Goal: Information Seeking & Learning: Check status

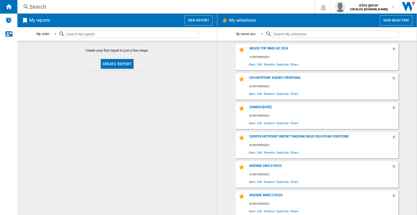
click at [78, 6] on div "Search" at bounding box center [164, 7] width 271 height 8
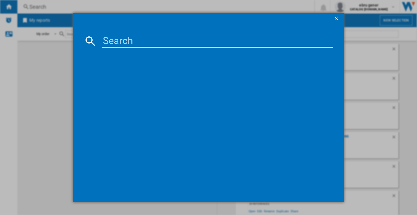
click at [153, 44] on input at bounding box center [217, 40] width 231 height 13
paste input "HDE6VDCASX"
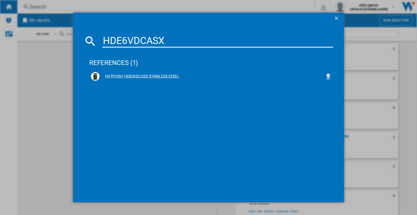
type input "HDE6VDCASX"
click at [142, 76] on div "HOTPOINT HDE6VDCASX STAINLESS STEEL" at bounding box center [212, 76] width 225 height 5
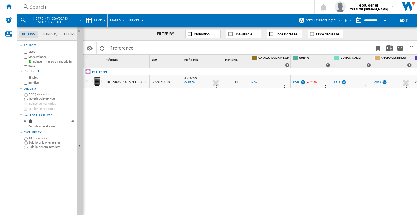
click at [98, 21] on span "Price" at bounding box center [98, 21] width 8 height 4
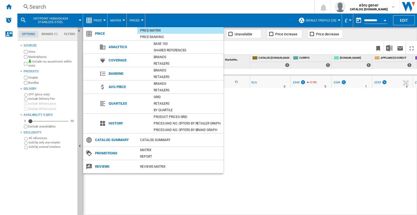
click at [166, 113] on div "Product prices grid" at bounding box center [187, 116] width 72 height 7
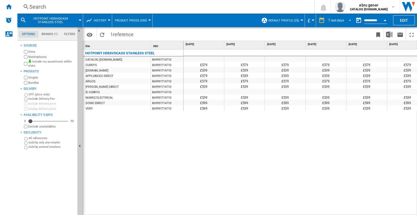
click at [333, 16] on md-select-value "7 last days" at bounding box center [341, 20] width 26 height 8
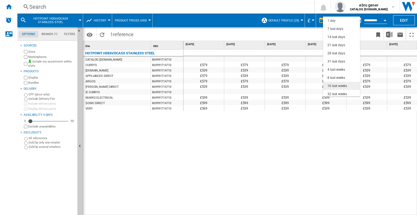
scroll to position [8, 0]
click at [341, 72] on md-option "8 last weeks" at bounding box center [341, 70] width 37 height 8
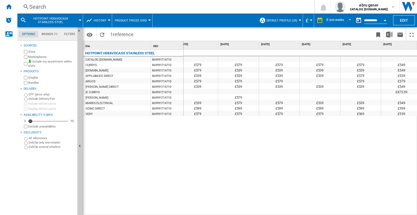
scroll to position [0, 132]
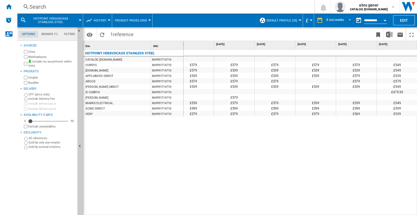
click at [89, 9] on div "Search" at bounding box center [164, 7] width 271 height 8
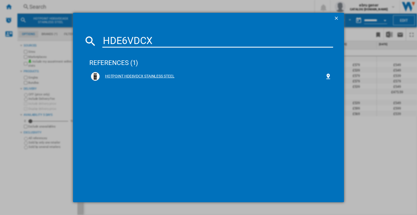
type input "HDE6VDCX"
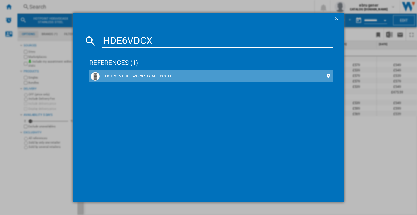
click at [151, 75] on div "HOTPOINT HDE6VDCX STAINLESS STEEL" at bounding box center [212, 76] width 225 height 5
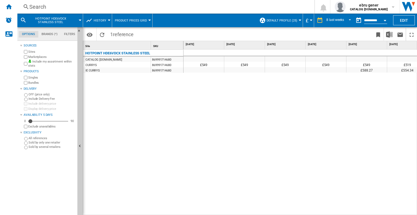
scroll to position [0, 132]
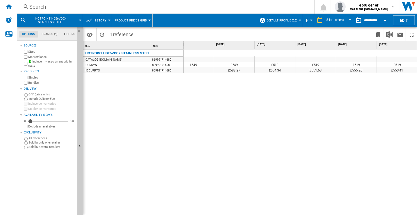
drag, startPoint x: 328, startPoint y: 212, endPoint x: 365, endPoint y: 215, distance: 36.8
click at [365, 214] on div "£549 £549 £549 £549 £549 £519 £519 £519 £519 £588.27 £554.34 £551.63 £555.20 £5…" at bounding box center [300, 132] width 234 height 166
click at [102, 5] on div "Search" at bounding box center [164, 7] width 271 height 8
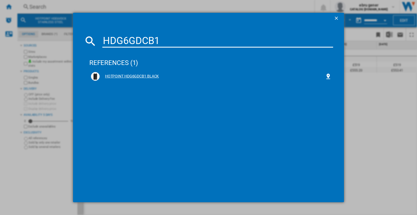
type input "HDG6GDCB1"
click at [145, 76] on div "HOTPOINT HDG6GDCB1 BLACK" at bounding box center [212, 76] width 225 height 5
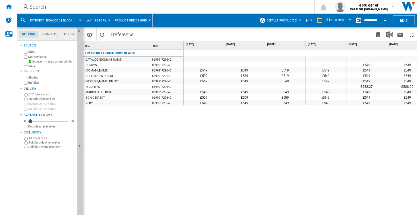
drag, startPoint x: 329, startPoint y: 213, endPoint x: 356, endPoint y: 213, distance: 26.9
click at [356, 213] on div "£549 £549 £549 £549 £519 £549 £549 £519 £549 £549 £549 £549 £549 £519 £539 £539…" at bounding box center [300, 132] width 234 height 166
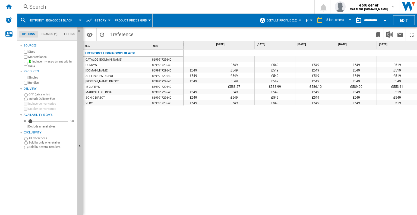
drag, startPoint x: 318, startPoint y: 211, endPoint x: 356, endPoint y: 214, distance: 37.5
click at [356, 214] on div "£549 £549 £549 £549 £519 £549 £549 £519 £549 £549 £549 £549 £549 £519 £539 £539…" at bounding box center [300, 132] width 234 height 166
click at [67, 10] on div "Search" at bounding box center [164, 7] width 271 height 8
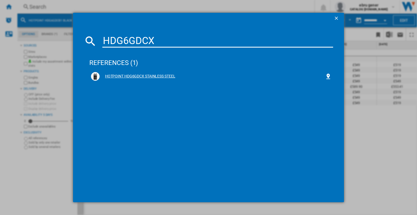
type input "HDG6GDCX"
click at [152, 75] on div "HOTPOINT HDG6GDCX STAINLESS STEEL" at bounding box center [212, 76] width 225 height 5
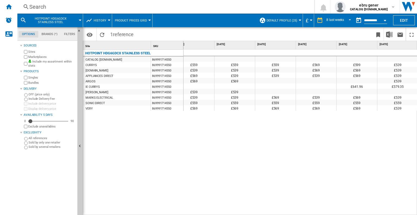
scroll to position [0, 132]
click at [89, 8] on div "Search" at bounding box center [164, 7] width 271 height 8
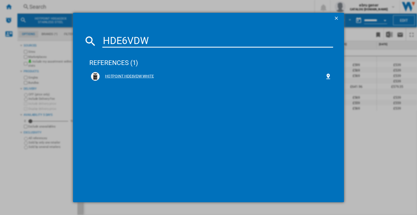
type input "HDE6VDW"
click at [142, 77] on div "HOTPOINT HDE6VDW WHITE" at bounding box center [212, 76] width 225 height 5
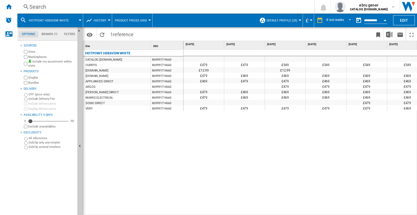
click at [274, 134] on div "£479 £479 £549 £549 £549 £549 £479 £549 £549 £12.99 £12.99 £479 £469 £469 £469 …" at bounding box center [300, 132] width 234 height 166
drag, startPoint x: 320, startPoint y: 211, endPoint x: 335, endPoint y: 213, distance: 15.5
click at [335, 213] on div "£479 £479 £549 £549 £549 £549 £479 £549 £549 £12.99 £12.99 £479 £469 £469 £469 …" at bounding box center [300, 132] width 234 height 166
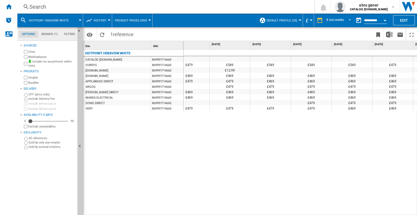
scroll to position [0, 90]
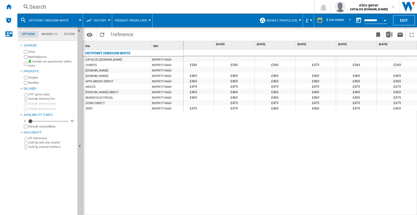
click at [101, 10] on div "Search Search 0 ebru gener CATALOG [DOMAIN_NAME] CATALOG [DOMAIN_NAME] My setti…" at bounding box center [217, 7] width 400 height 14
click at [112, 7] on div "Search" at bounding box center [164, 7] width 271 height 8
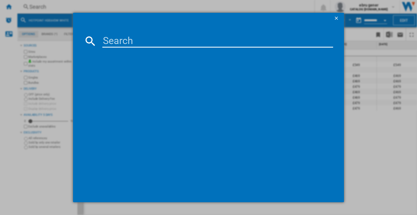
click at [142, 43] on input at bounding box center [217, 40] width 231 height 13
paste input "HTE6VDCB1"
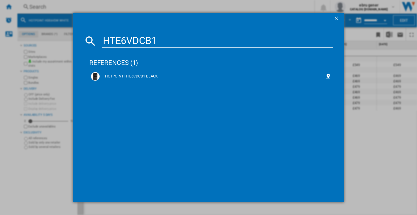
type input "HTE6VDCB1"
click at [146, 74] on div "HOTPOINT HTE6VDCB1 BLACK" at bounding box center [212, 76] width 225 height 5
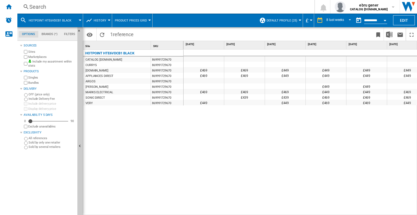
click at [317, 210] on div "£449 £449 £469 £469 £449 £449 £449 £449 £449 £449 £449 £469 £469 £449 £449 £449…" at bounding box center [300, 132] width 234 height 166
drag, startPoint x: 318, startPoint y: 212, endPoint x: 417, endPoint y: 215, distance: 99.1
click at [417, 214] on div "£449 £449 £469 £469 £449 £449 £449 £449 £449 £449 £449 £469 £469 £449 £449 £449…" at bounding box center [300, 132] width 234 height 166
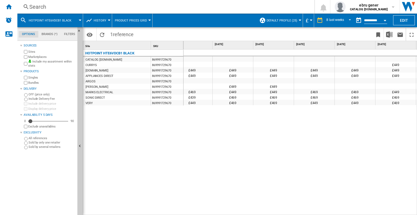
scroll to position [0, 132]
click at [119, 7] on div "Search" at bounding box center [164, 7] width 271 height 8
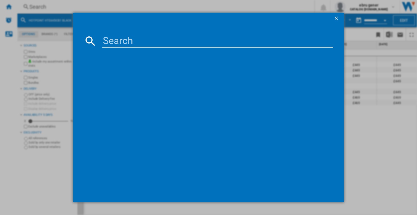
click at [146, 39] on input at bounding box center [217, 40] width 231 height 13
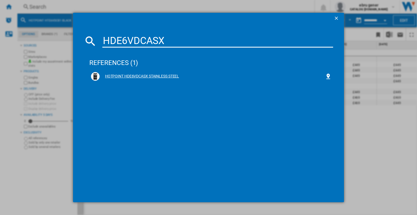
type input "HDE6VDCASX"
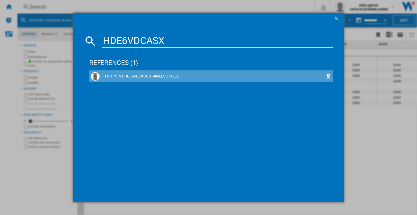
click at [162, 77] on div "HOTPOINT HDE6VDCASX STAINLESS STEEL" at bounding box center [212, 76] width 225 height 5
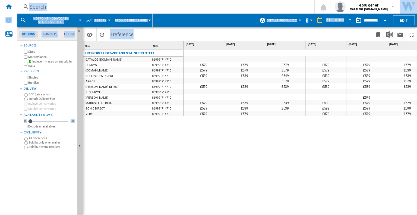
drag, startPoint x: 315, startPoint y: 214, endPoint x: 365, endPoint y: 217, distance: 50.0
click at [365, 214] on html "In order to access Insight, please log out and log in again OK NEW Search Searc…" at bounding box center [208, 107] width 417 height 215
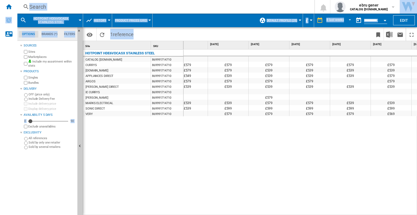
scroll to position [0, 132]
